Goal: Complete application form

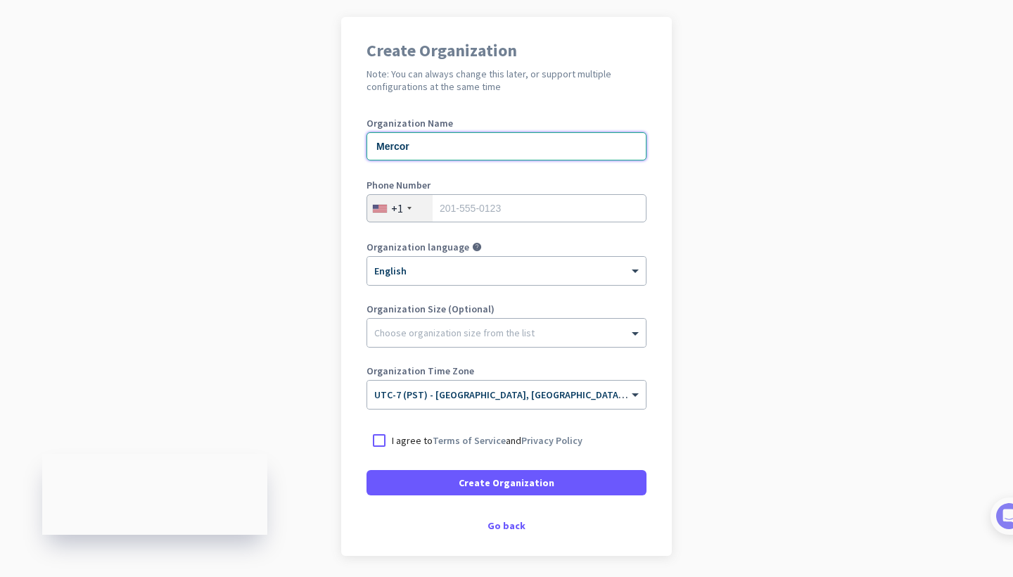
scroll to position [101, 0]
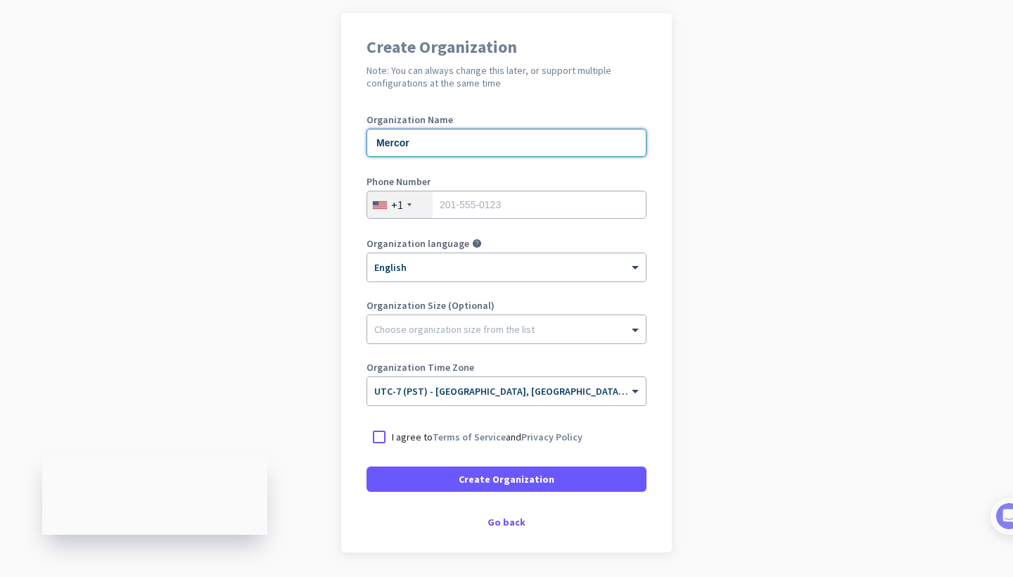
type input "Mercor"
click at [633, 205] on input "tel" at bounding box center [506, 205] width 280 height 28
click at [629, 205] on input "tel" at bounding box center [506, 205] width 280 height 28
click at [387, 442] on div at bounding box center [378, 436] width 25 height 25
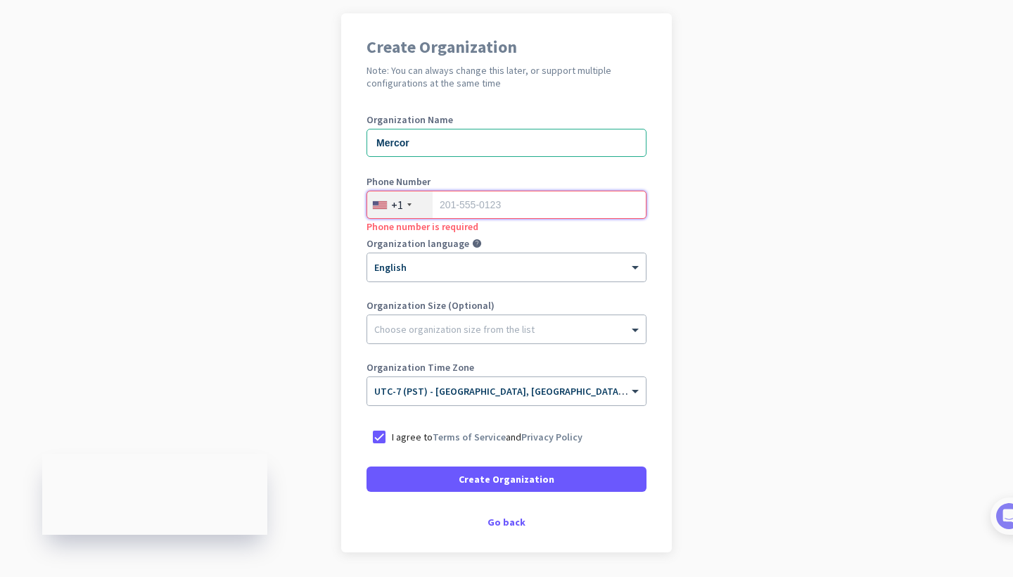
click at [482, 206] on input "tel" at bounding box center [506, 205] width 280 height 28
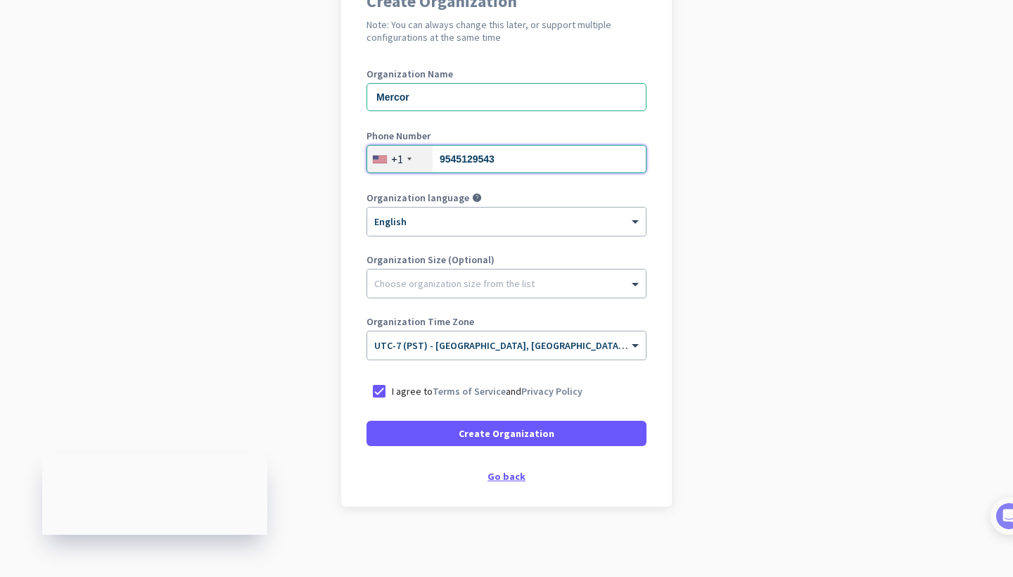
scroll to position [146, 0]
type input "9545129543"
click at [494, 483] on div "Create Organization Note: You can always change this later, or support multiple…" at bounding box center [506, 237] width 331 height 539
click at [493, 475] on div "Go back" at bounding box center [506, 476] width 280 height 10
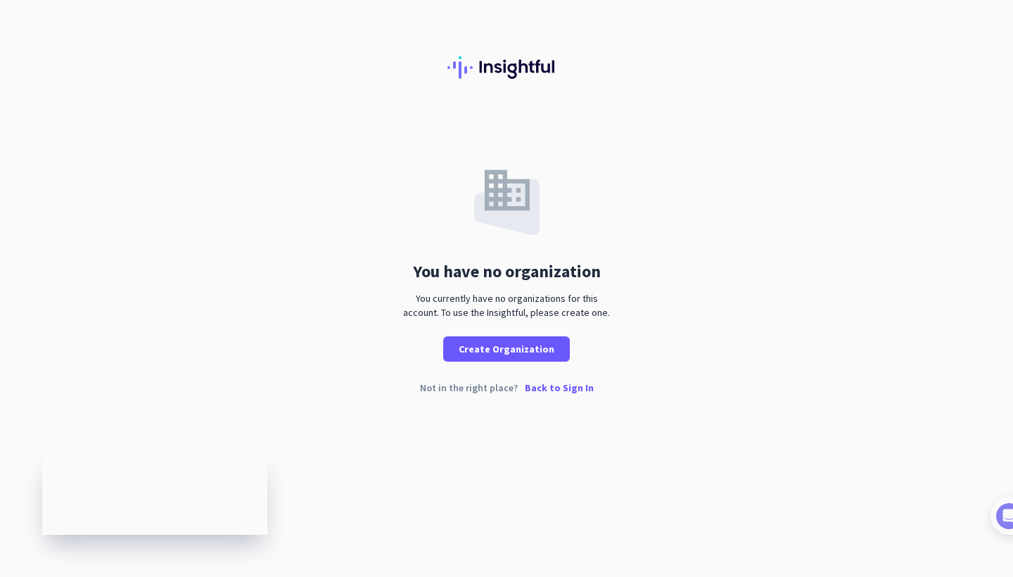
click at [537, 392] on p "Back to Sign In" at bounding box center [559, 388] width 69 height 10
